Goal: Task Accomplishment & Management: Use online tool/utility

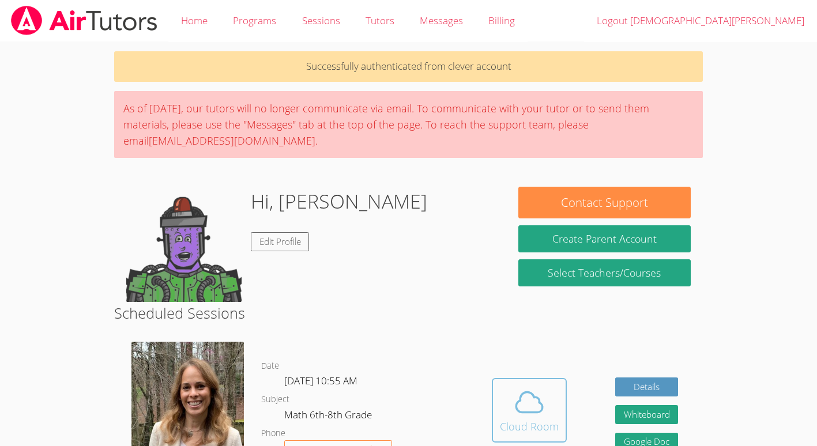
click at [542, 392] on icon at bounding box center [529, 402] width 32 height 32
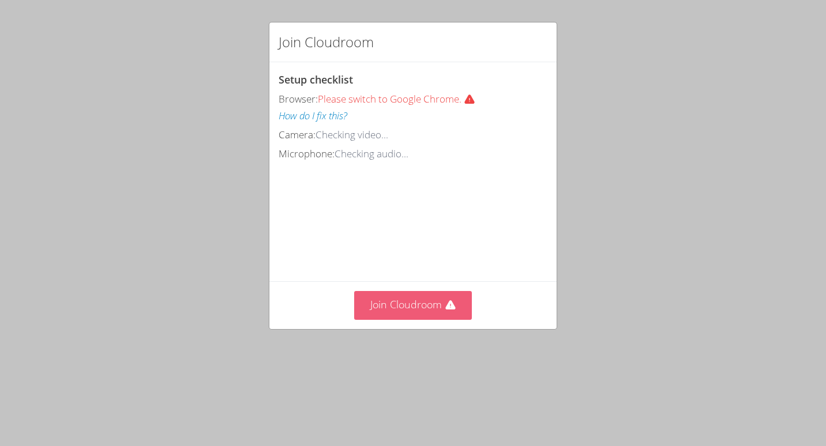
click at [381, 319] on button "Join Cloudroom" at bounding box center [413, 305] width 118 height 28
click at [444, 319] on button "Join Cloudroom" at bounding box center [413, 305] width 118 height 28
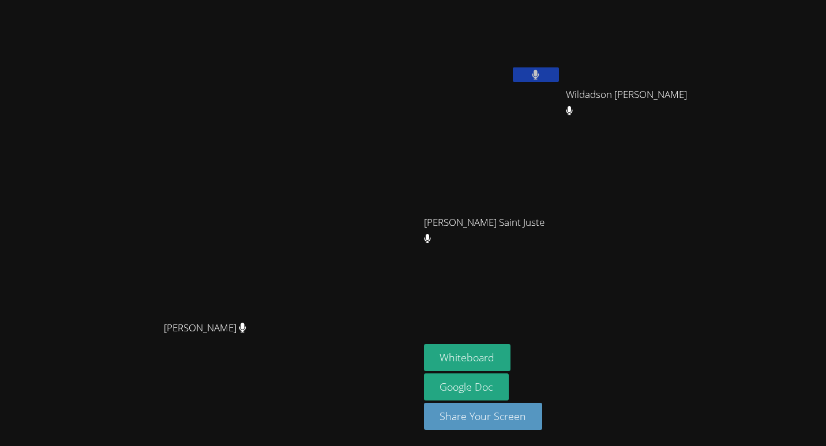
click at [643, 314] on aside "Christ Cassie Joseph Wildadson Thelusma Wildadson Thelusma Nedjie Aisha Saint J…" at bounding box center [563, 223] width 288 height 446
click at [511, 348] on button "Whiteboard" at bounding box center [467, 357] width 87 height 27
click at [511, 359] on button "Whiteboard" at bounding box center [467, 357] width 87 height 27
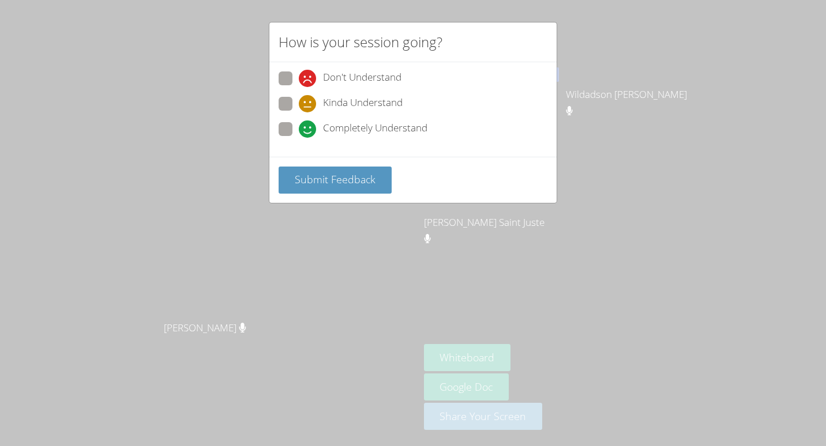
click at [369, 126] on span "Completely Understand" at bounding box center [375, 128] width 104 height 17
click at [308, 126] on input "Completely Understand" at bounding box center [304, 127] width 10 height 10
radio input "true"
click at [368, 170] on button "Submit Feedback" at bounding box center [334, 180] width 113 height 27
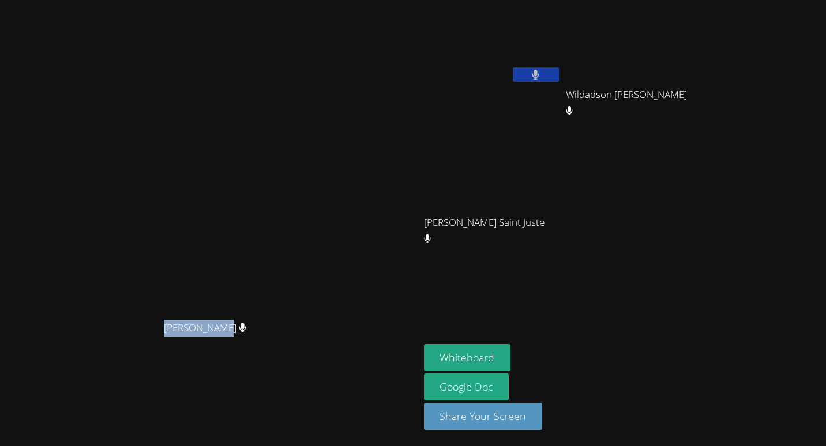
drag, startPoint x: 289, startPoint y: 360, endPoint x: 349, endPoint y: 337, distance: 64.2
click at [349, 337] on div "Sandra Davis Sandra Davis" at bounding box center [210, 223] width 410 height 277
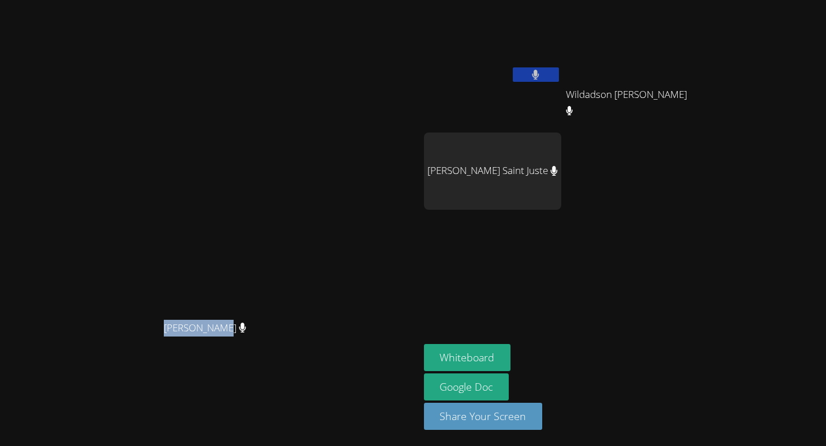
copy div "Sandra Davis Sandra Davis"
